Goal: Information Seeking & Learning: Learn about a topic

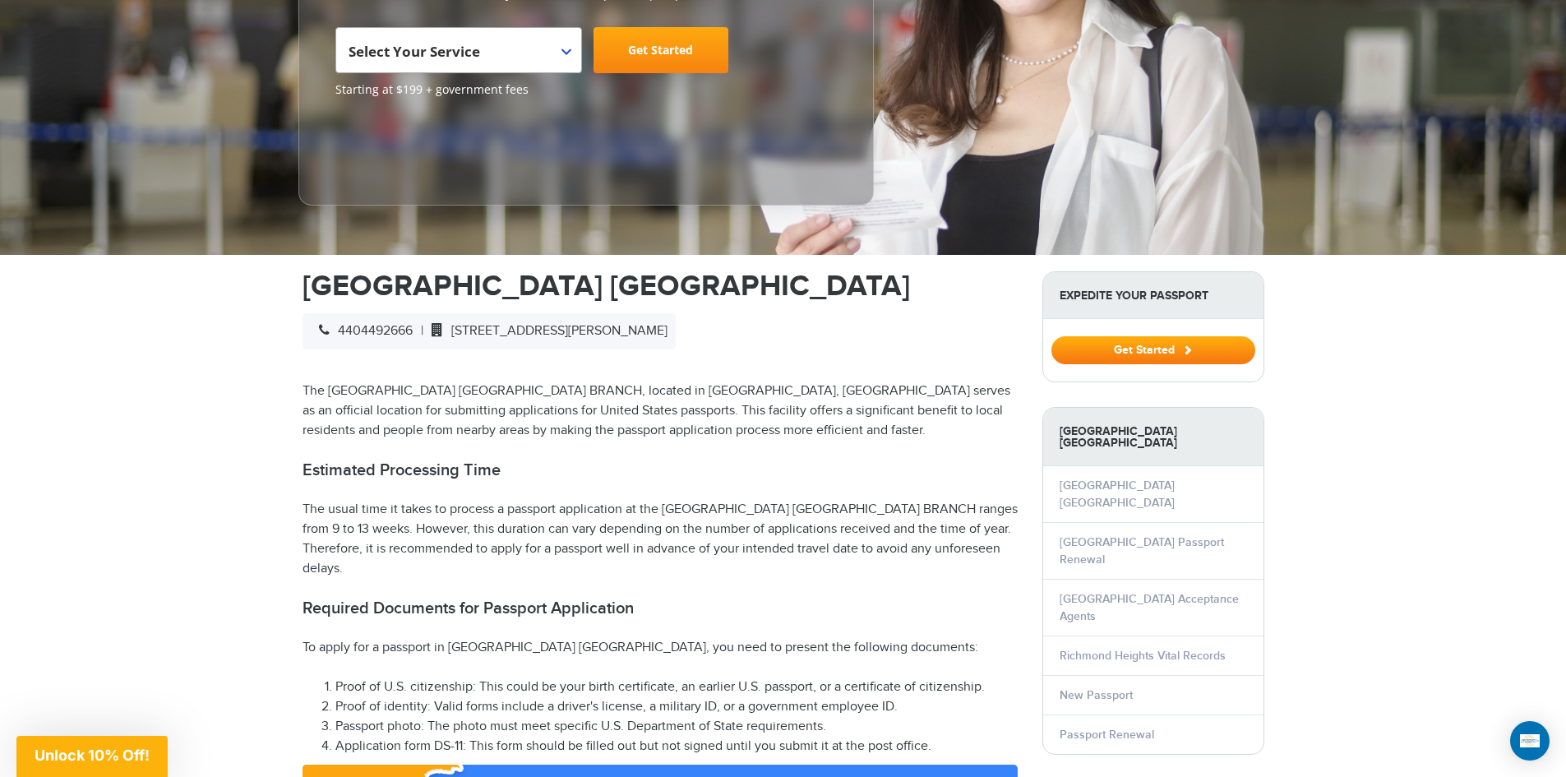
scroll to position [329, 0]
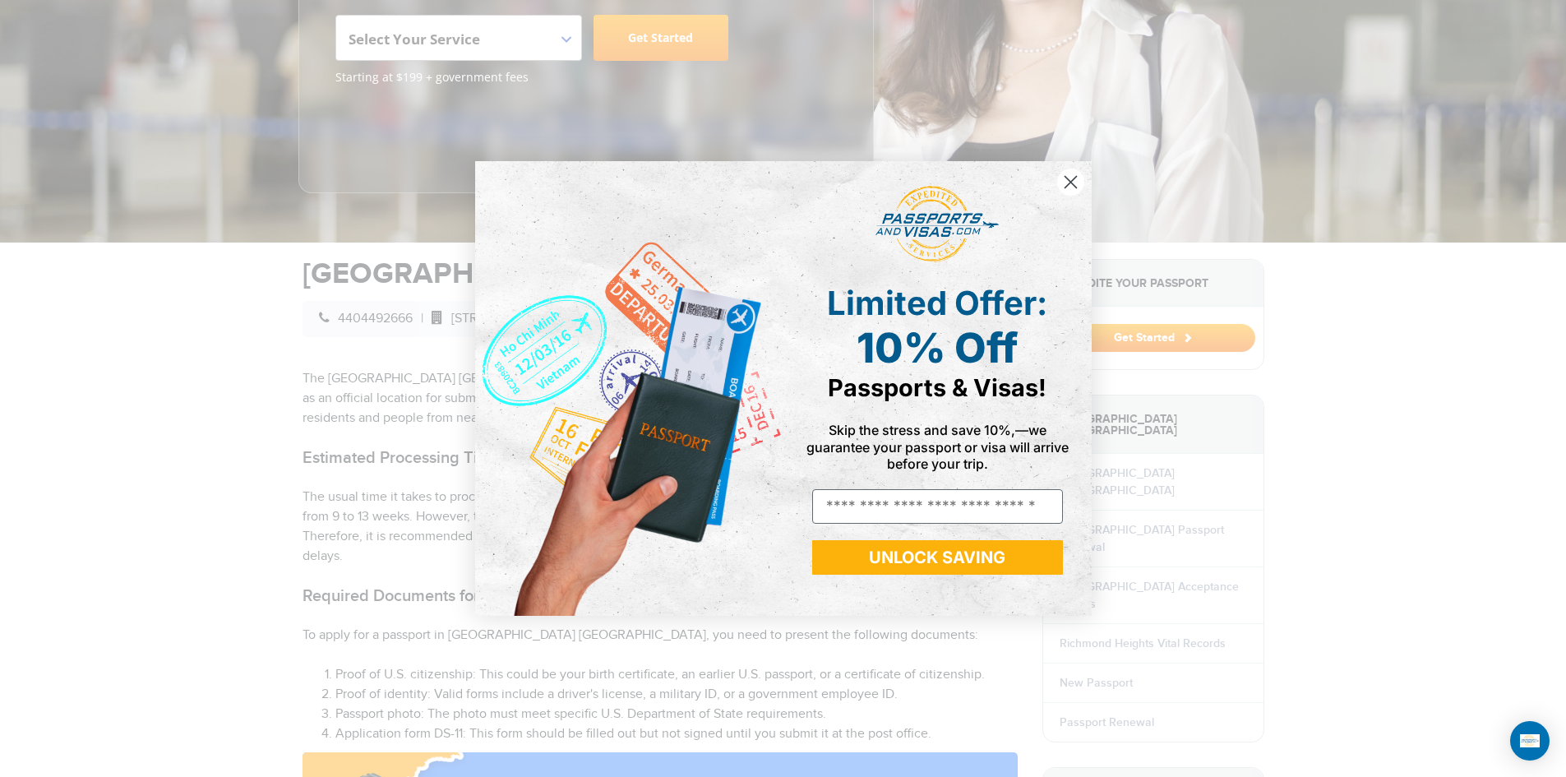
click at [1076, 197] on div "POPUP Form" at bounding box center [938, 225] width 284 height 94
click at [1068, 181] on icon "Close dialog" at bounding box center [1070, 182] width 12 height 12
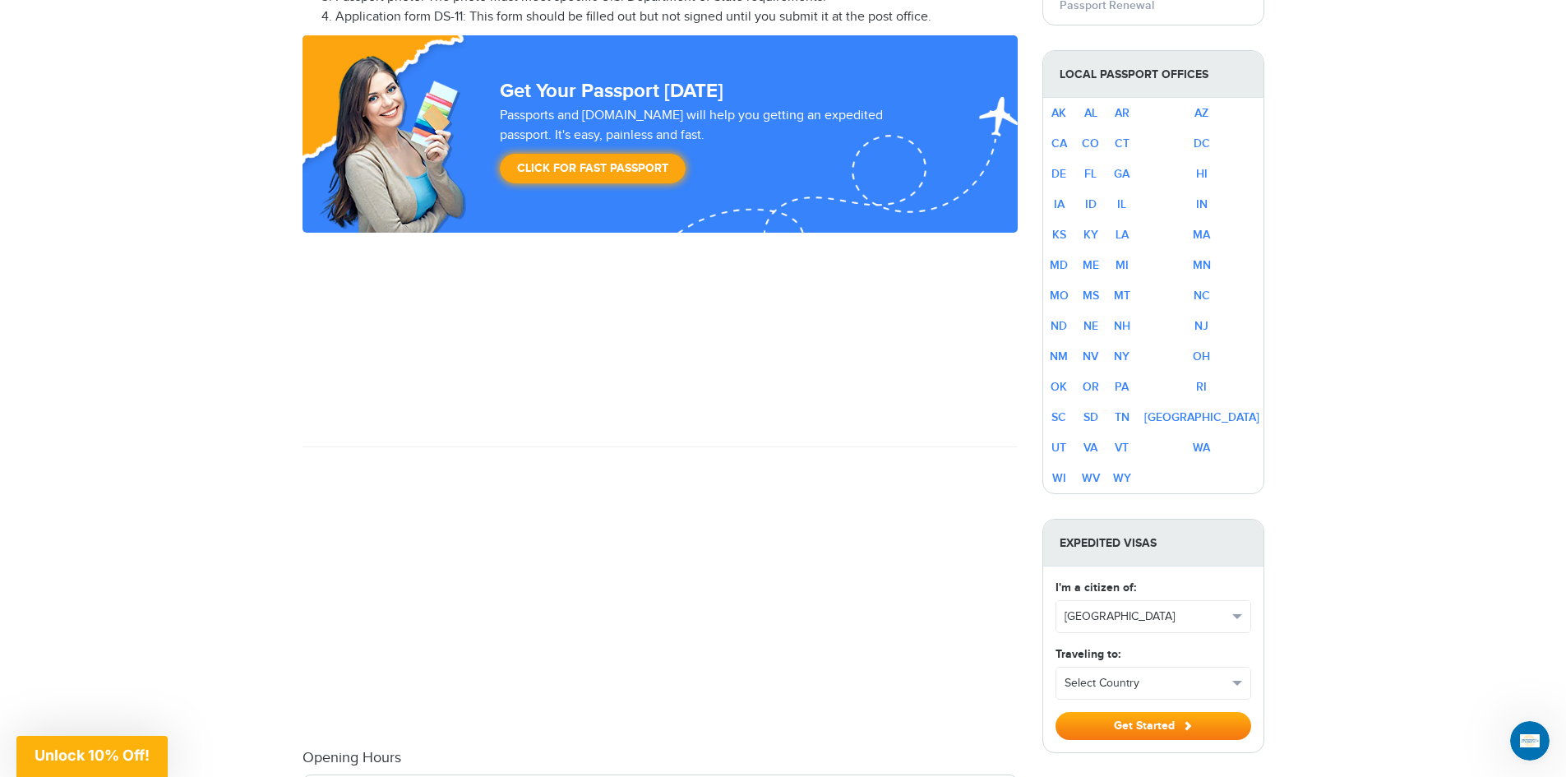
scroll to position [986, 0]
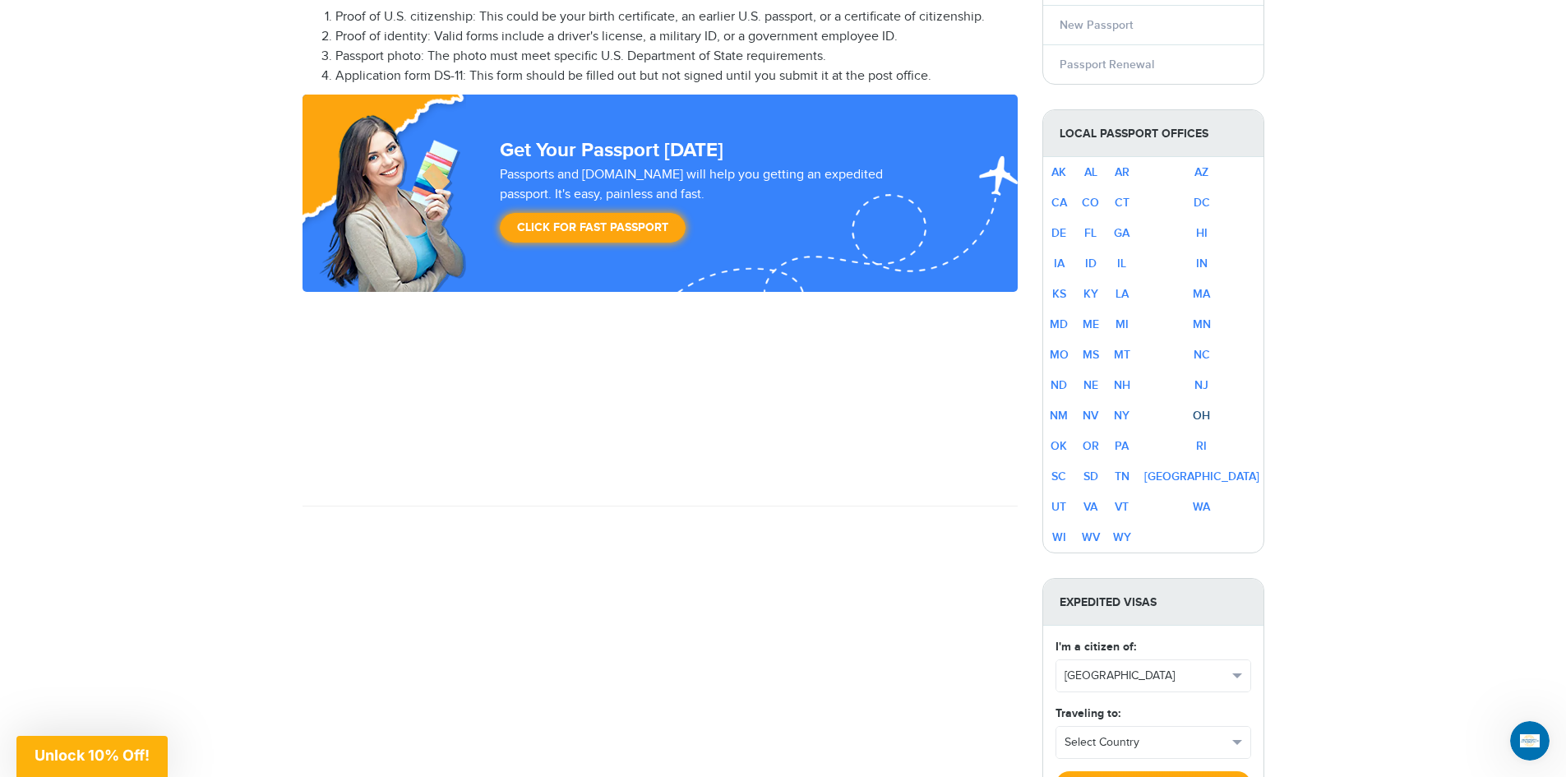
click at [1210, 408] on link "OH" at bounding box center [1201, 415] width 17 height 14
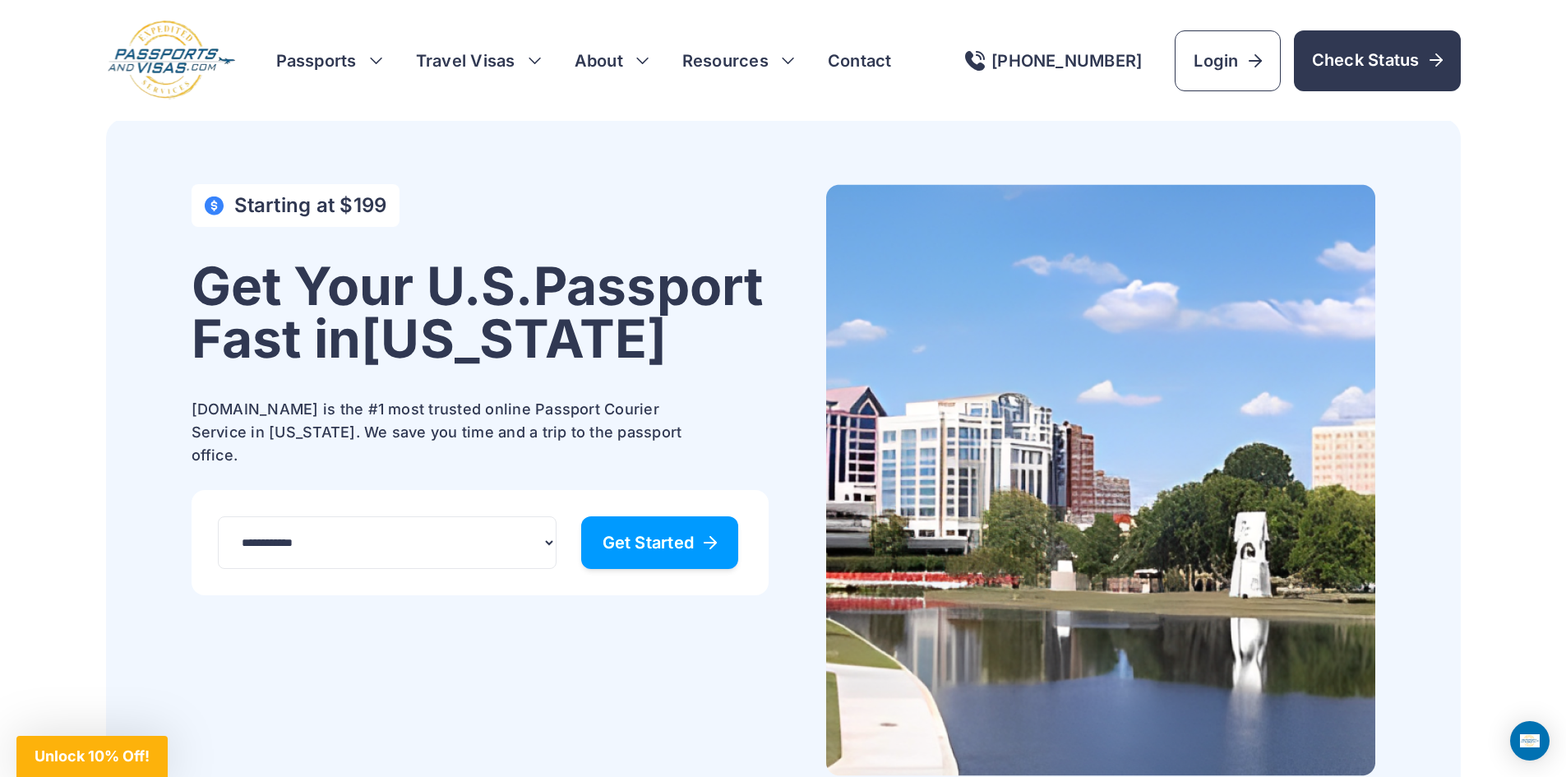
click at [632, 551] on span "Get Started" at bounding box center [659, 542] width 115 height 16
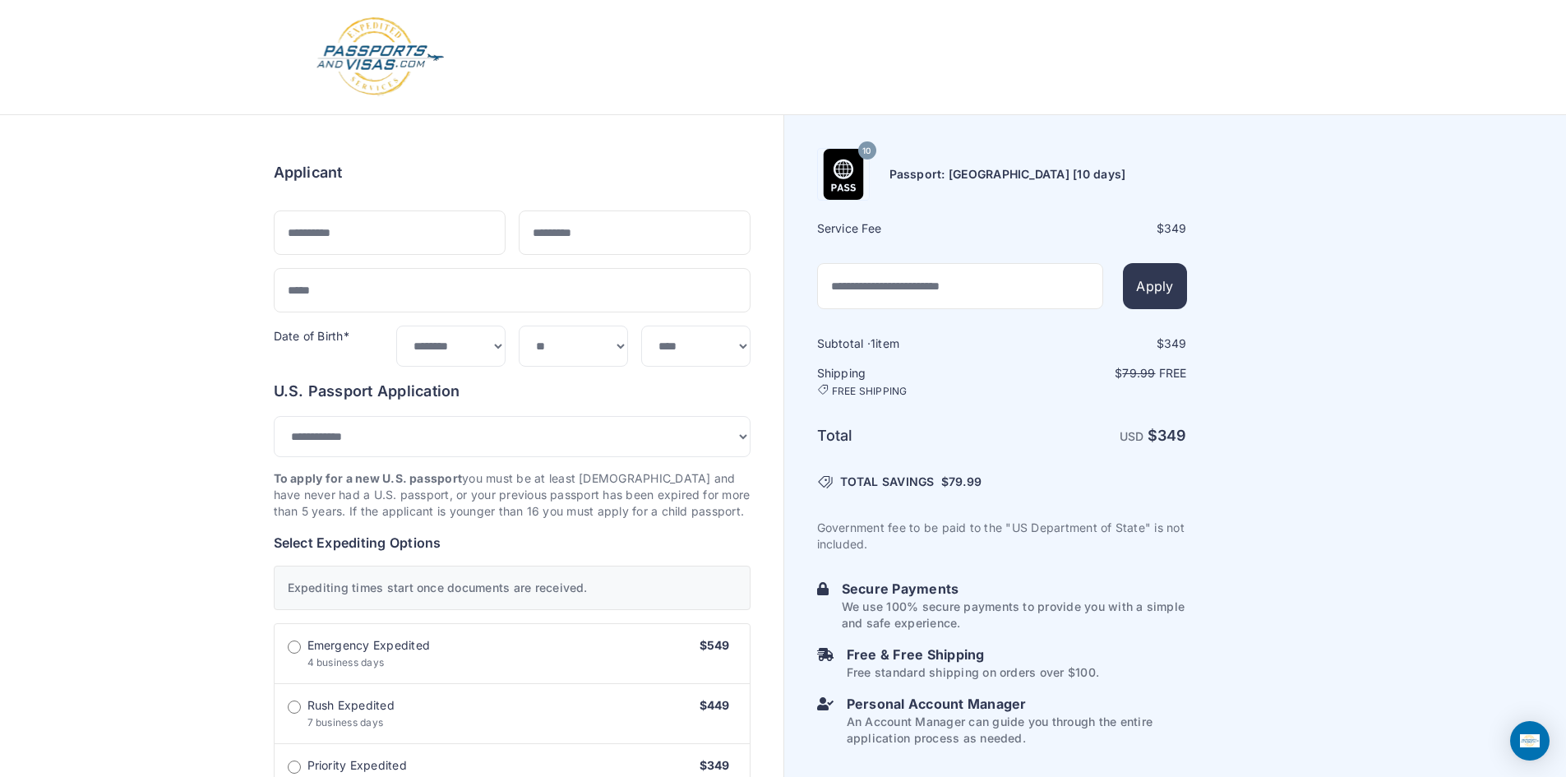
select select "***"
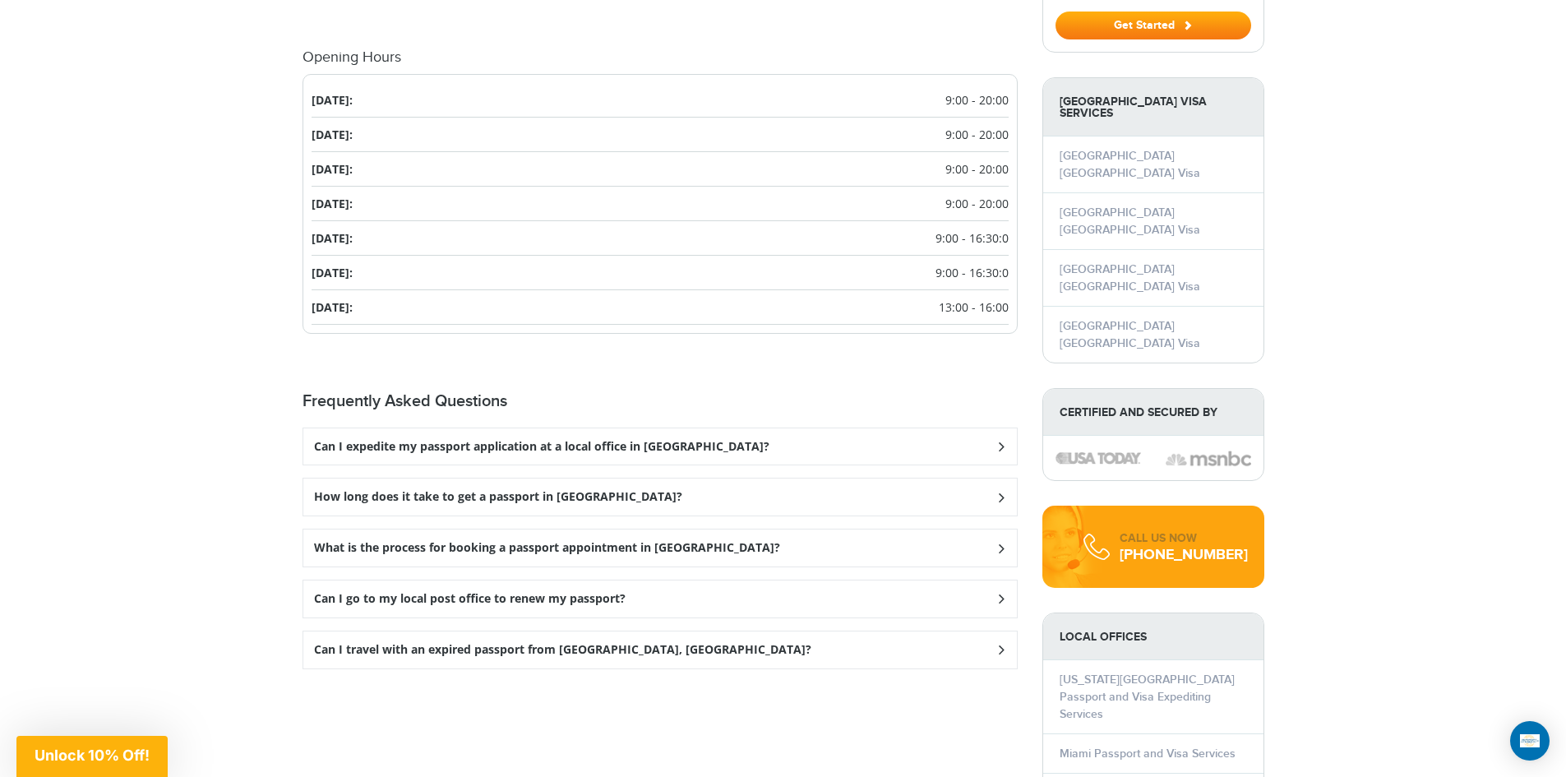
scroll to position [1889, 0]
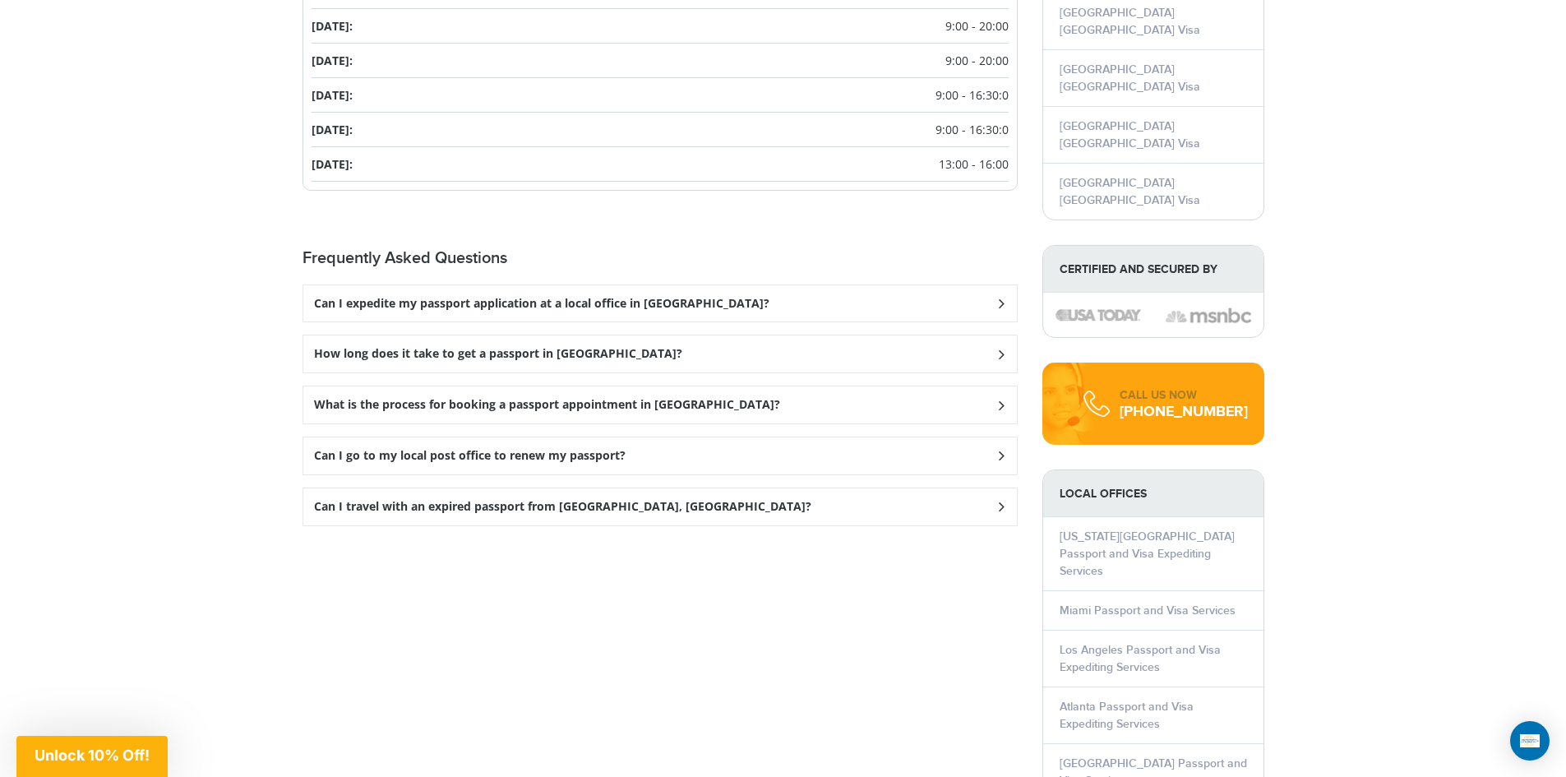
click at [423, 311] on h3 "Can I expedite my passport application at a local office in [GEOGRAPHIC_DATA]?" at bounding box center [541, 304] width 455 height 14
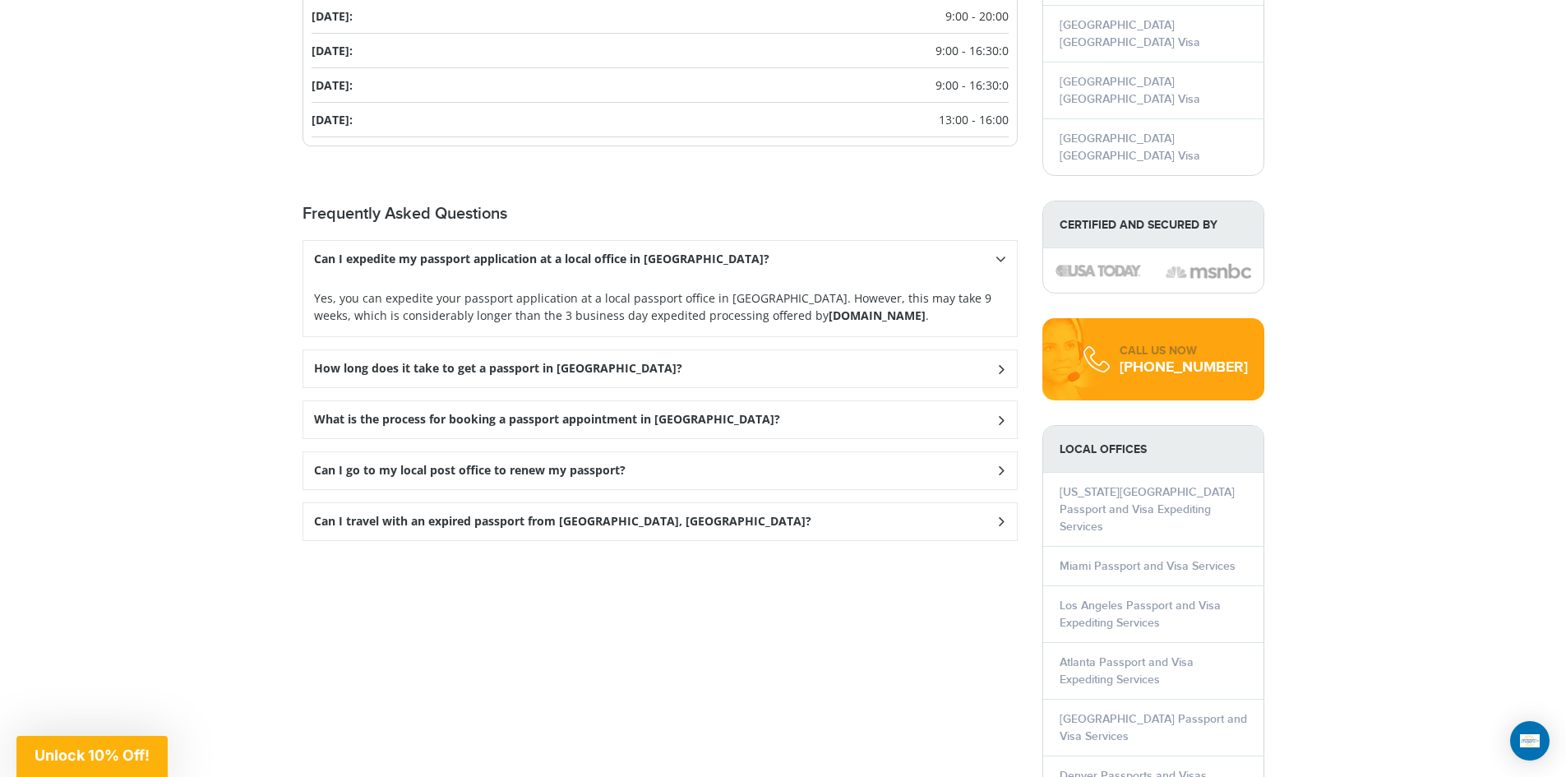
scroll to position [1971, 0]
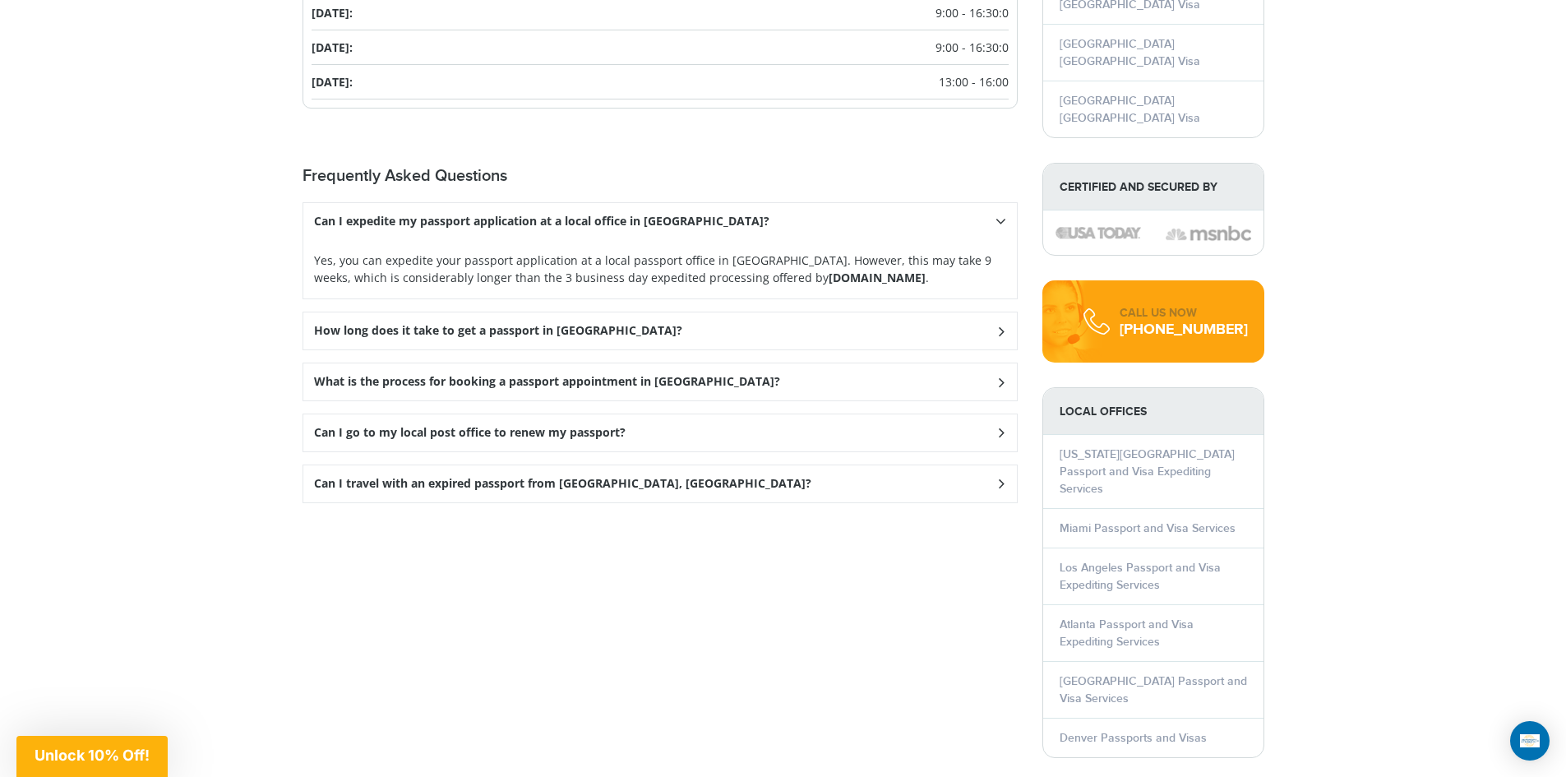
click at [386, 228] on h3 "How long does it take to get a passport in [GEOGRAPHIC_DATA]?" at bounding box center [541, 222] width 455 height 14
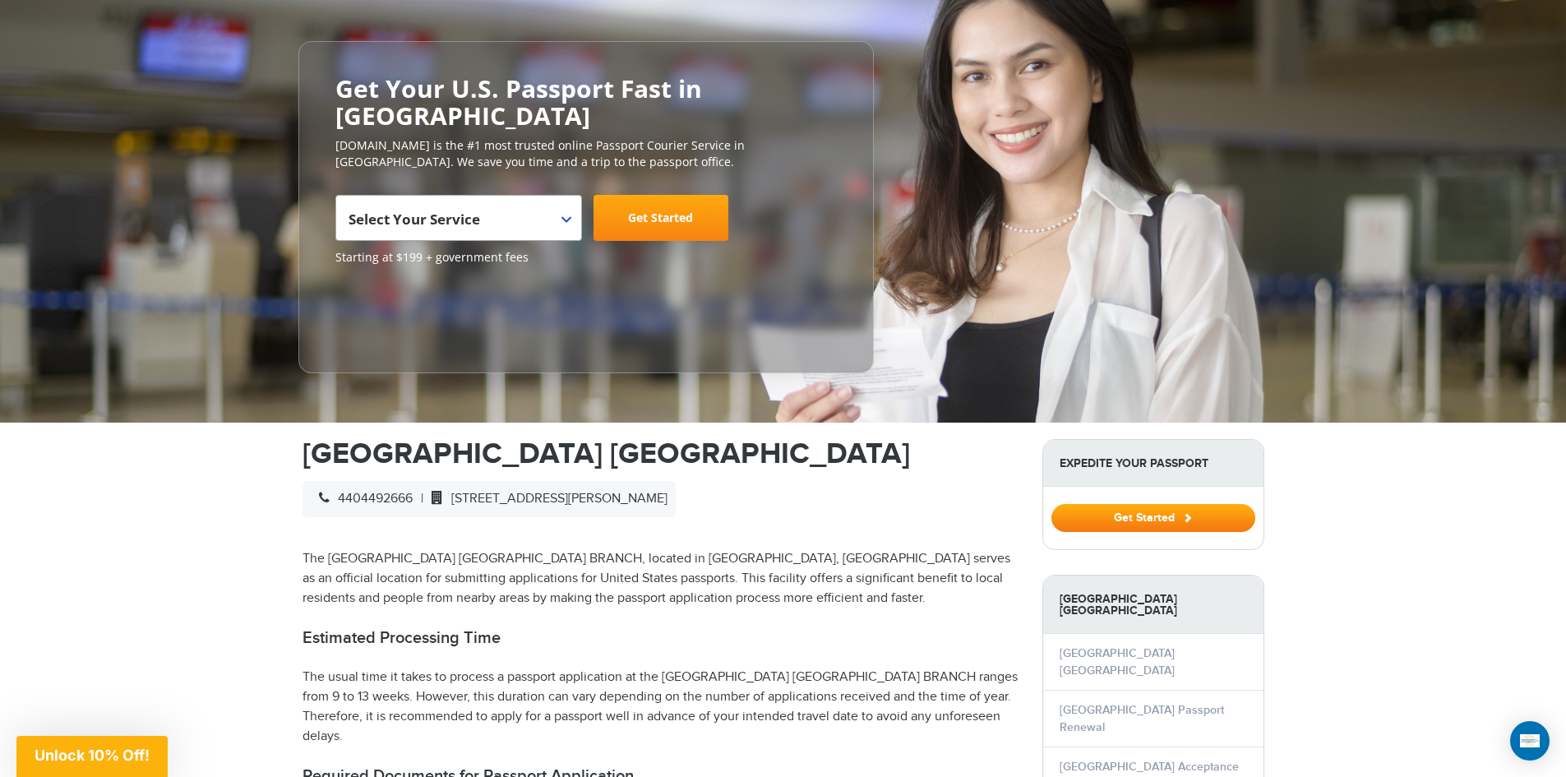
scroll to position [0, 0]
